Goal: Information Seeking & Learning: Find specific page/section

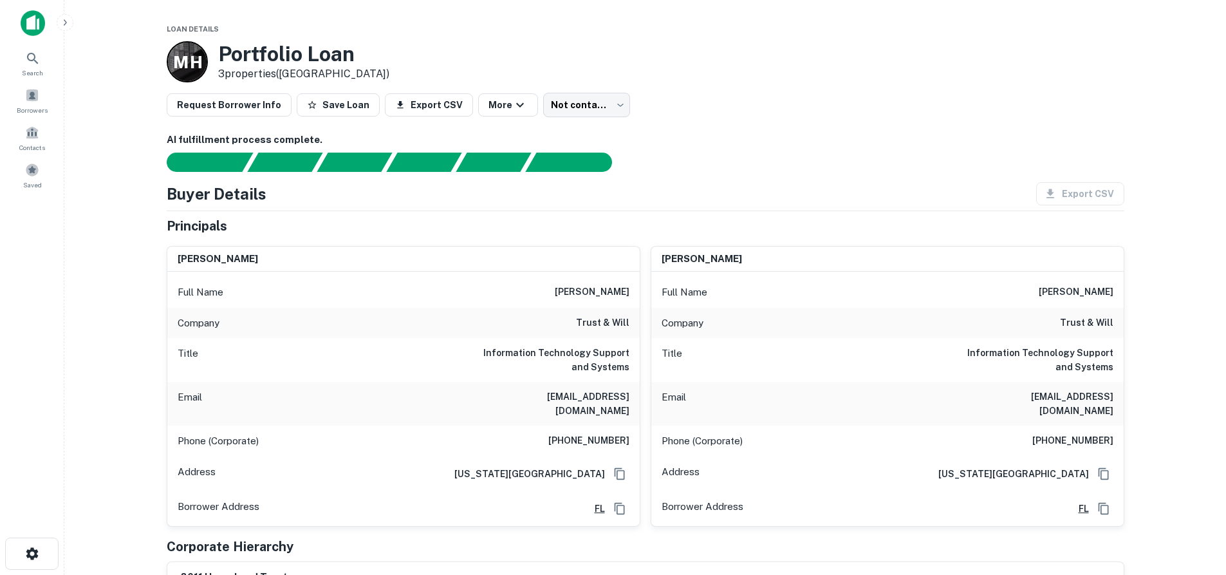
click at [28, 23] on img at bounding box center [33, 23] width 24 height 26
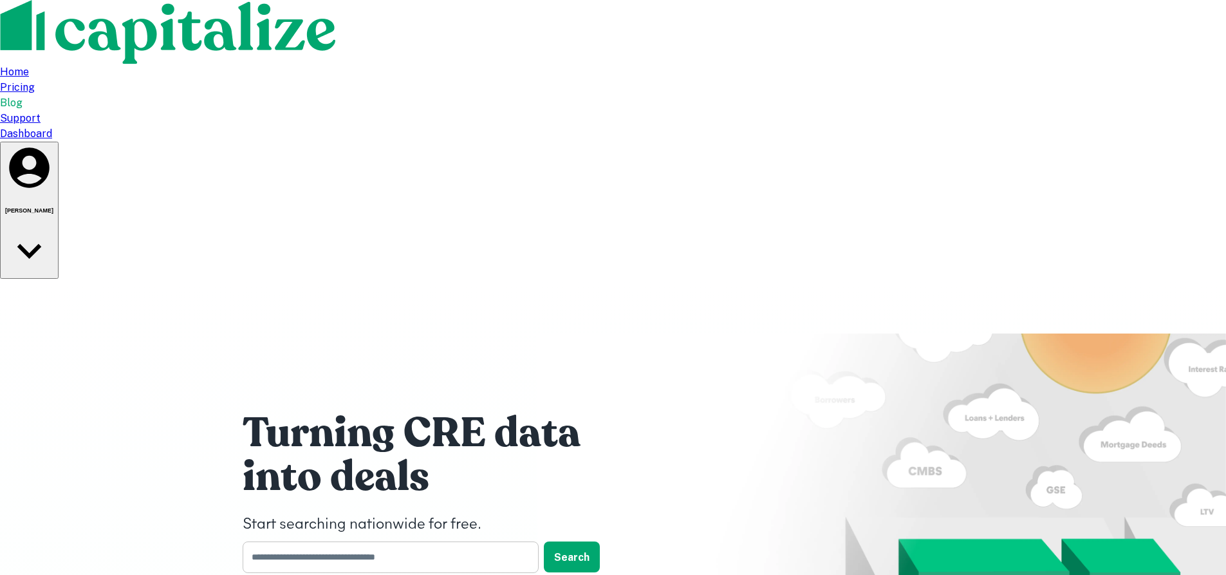
click at [349, 541] on input "text" at bounding box center [386, 557] width 287 height 32
type input "**********"
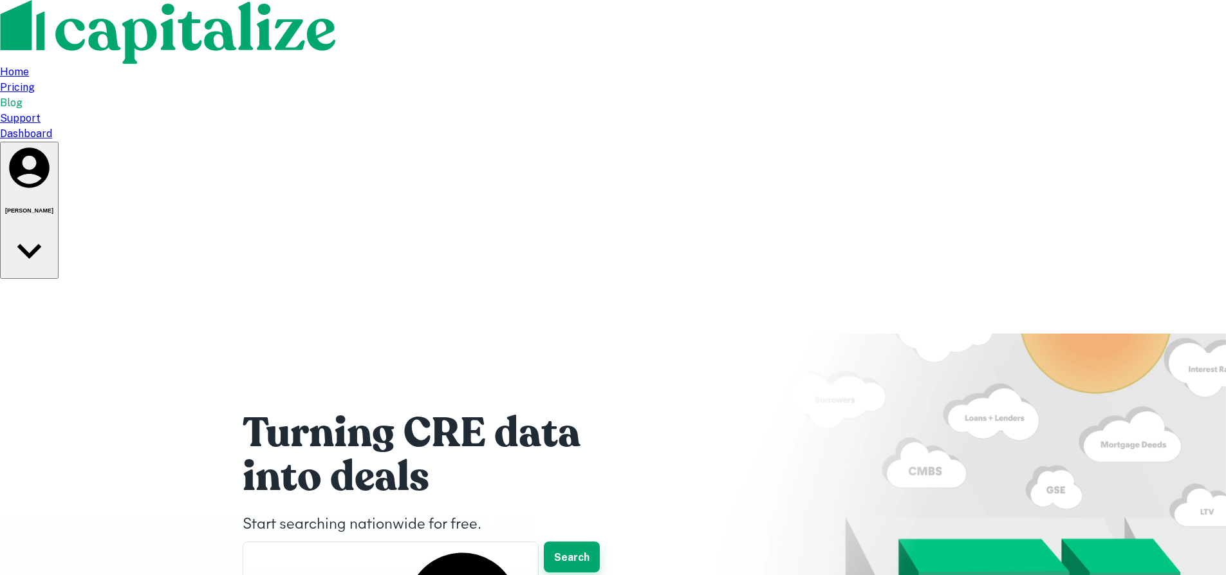
click at [552, 541] on button "Search" at bounding box center [572, 556] width 56 height 31
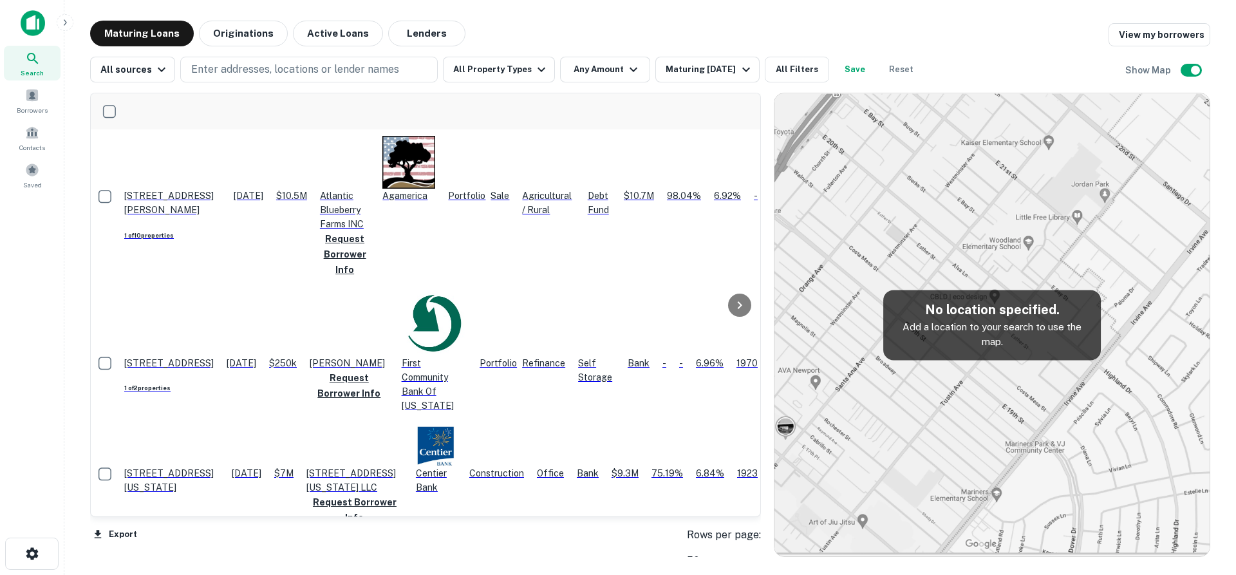
click at [33, 16] on img at bounding box center [33, 23] width 24 height 26
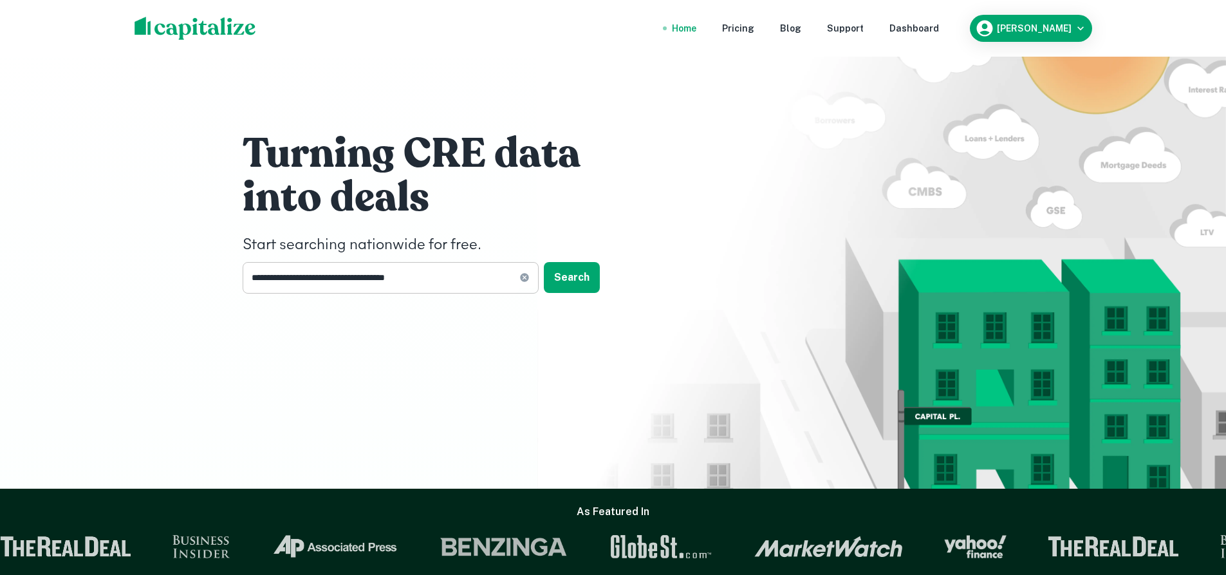
click at [523, 279] on icon at bounding box center [524, 277] width 10 height 10
